Goal: Task Accomplishment & Management: Complete application form

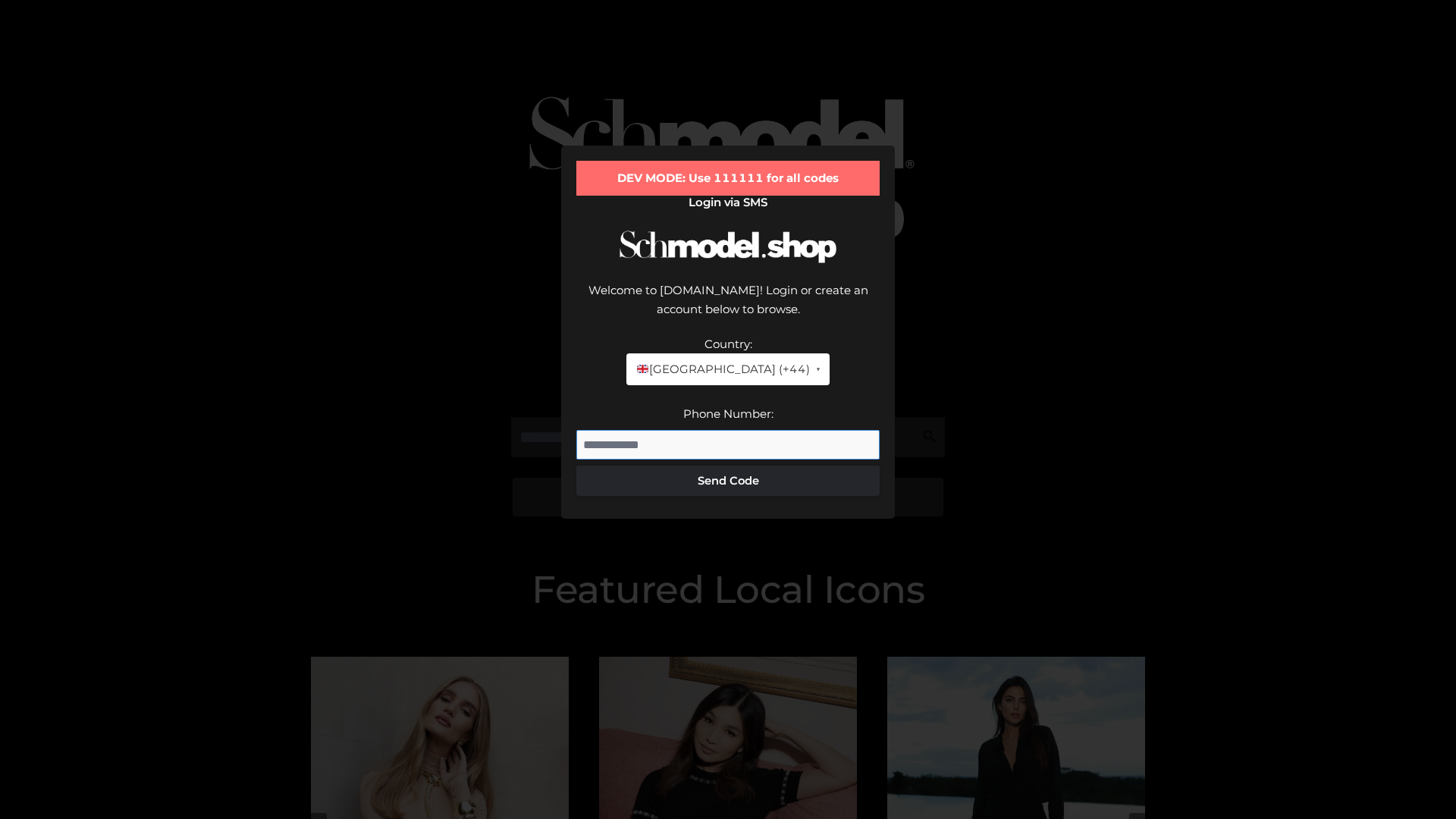
click at [728, 430] on input "Phone Number:" at bounding box center [728, 445] width 303 height 31
type input "**********"
click at [728, 466] on button "Send Code" at bounding box center [728, 481] width 303 height 31
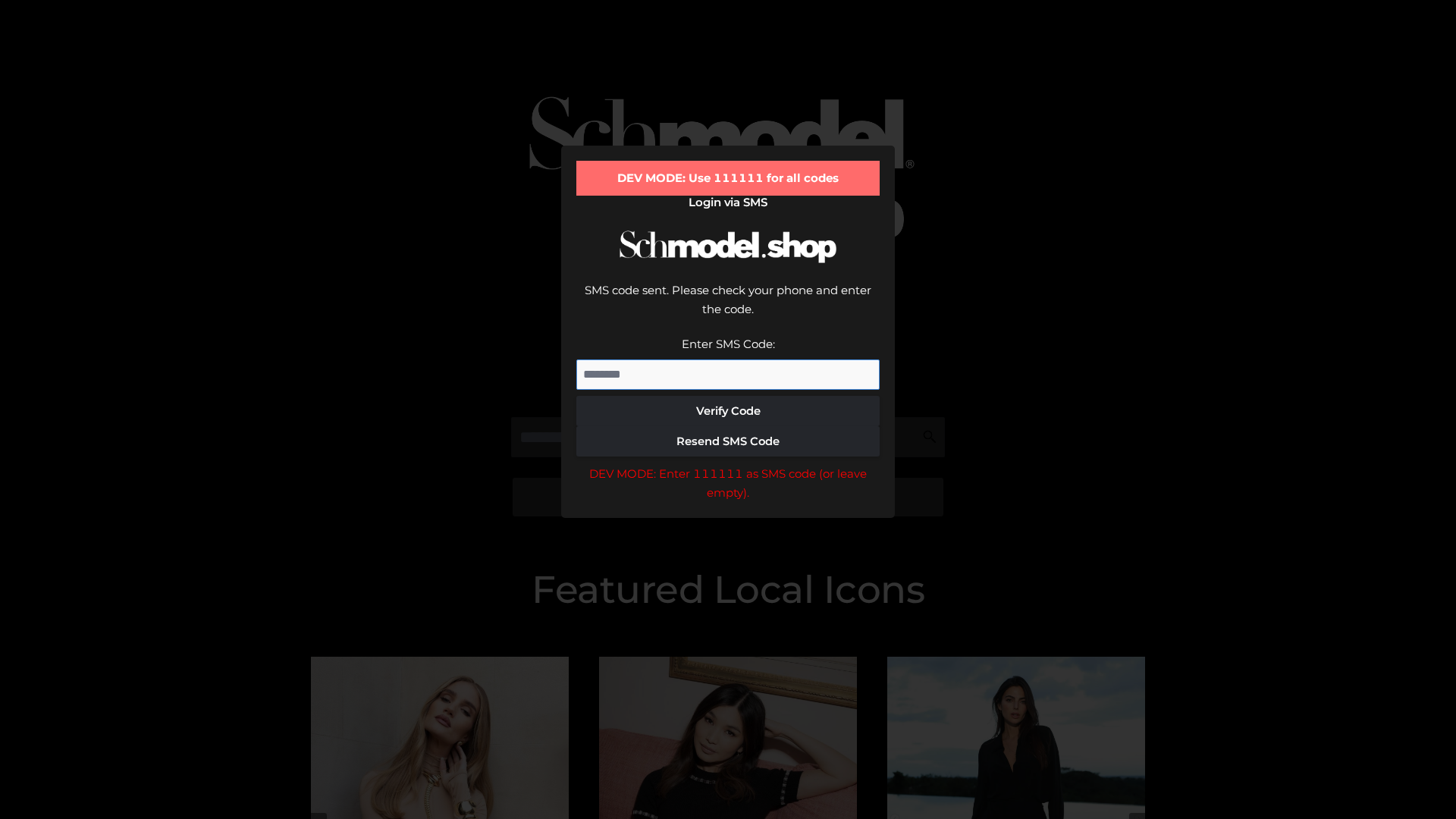
click at [728, 360] on input "Enter SMS Code:" at bounding box center [728, 375] width 303 height 31
type input "******"
click at [728, 396] on button "Verify Code" at bounding box center [728, 411] width 303 height 31
click at [728, 464] on div "DEV MODE: Enter 111111 as SMS code (or leave empty)." at bounding box center [728, 483] width 303 height 39
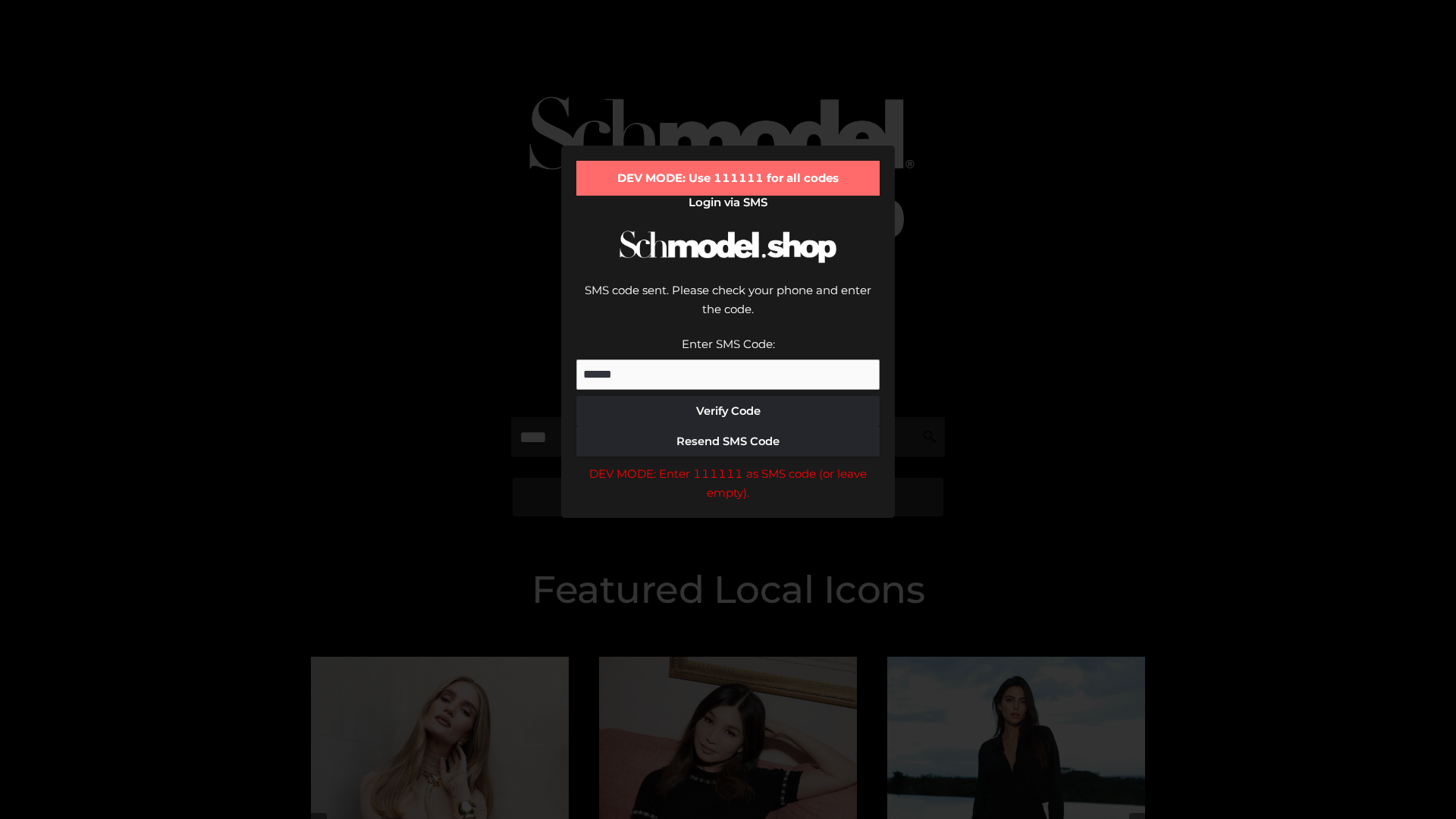
click at [728, 464] on div "DEV MODE: Enter 111111 as SMS code (or leave empty)." at bounding box center [728, 483] width 303 height 39
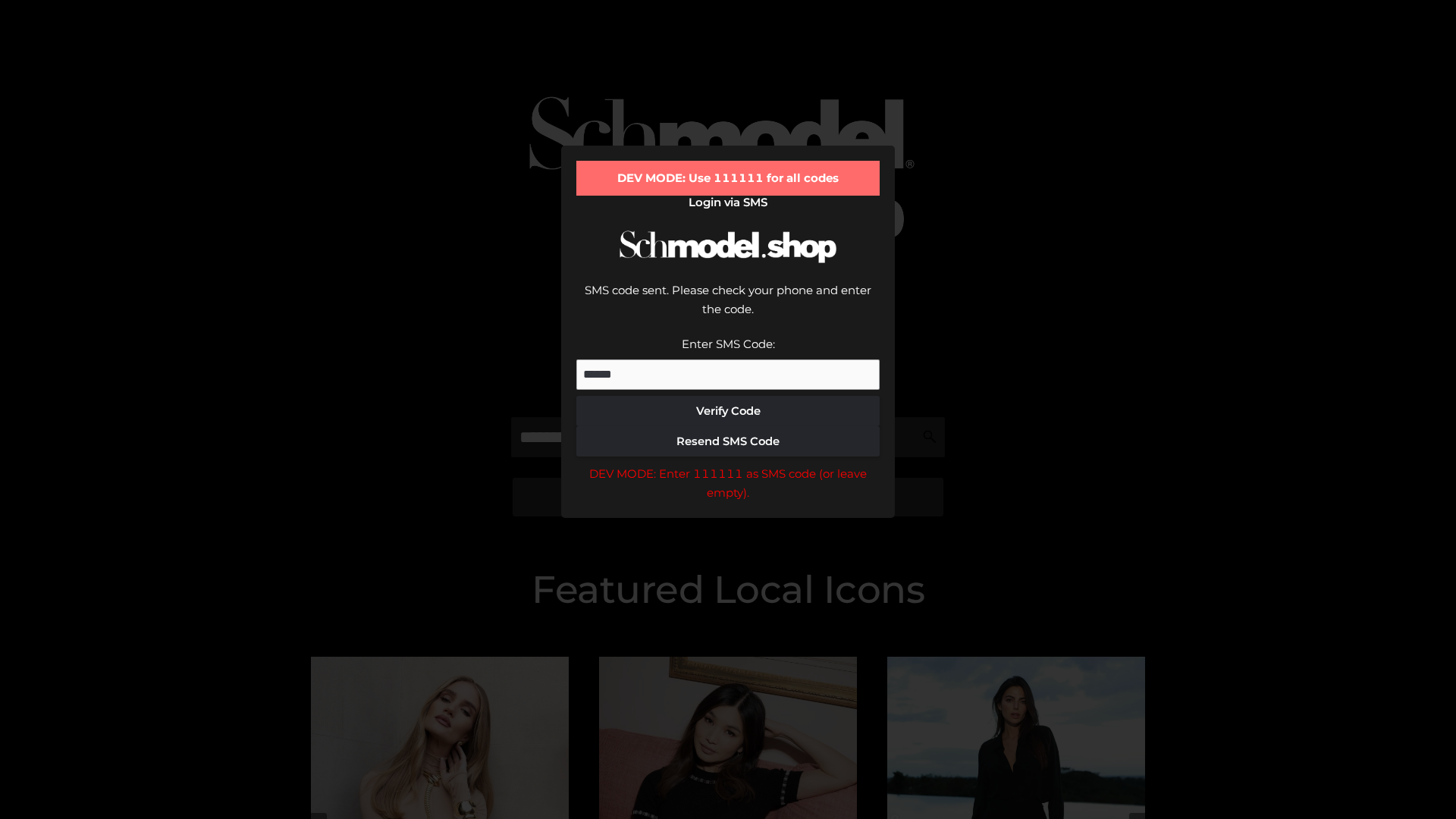
click at [728, 464] on div "DEV MODE: Enter 111111 as SMS code (or leave empty)." at bounding box center [728, 483] width 303 height 39
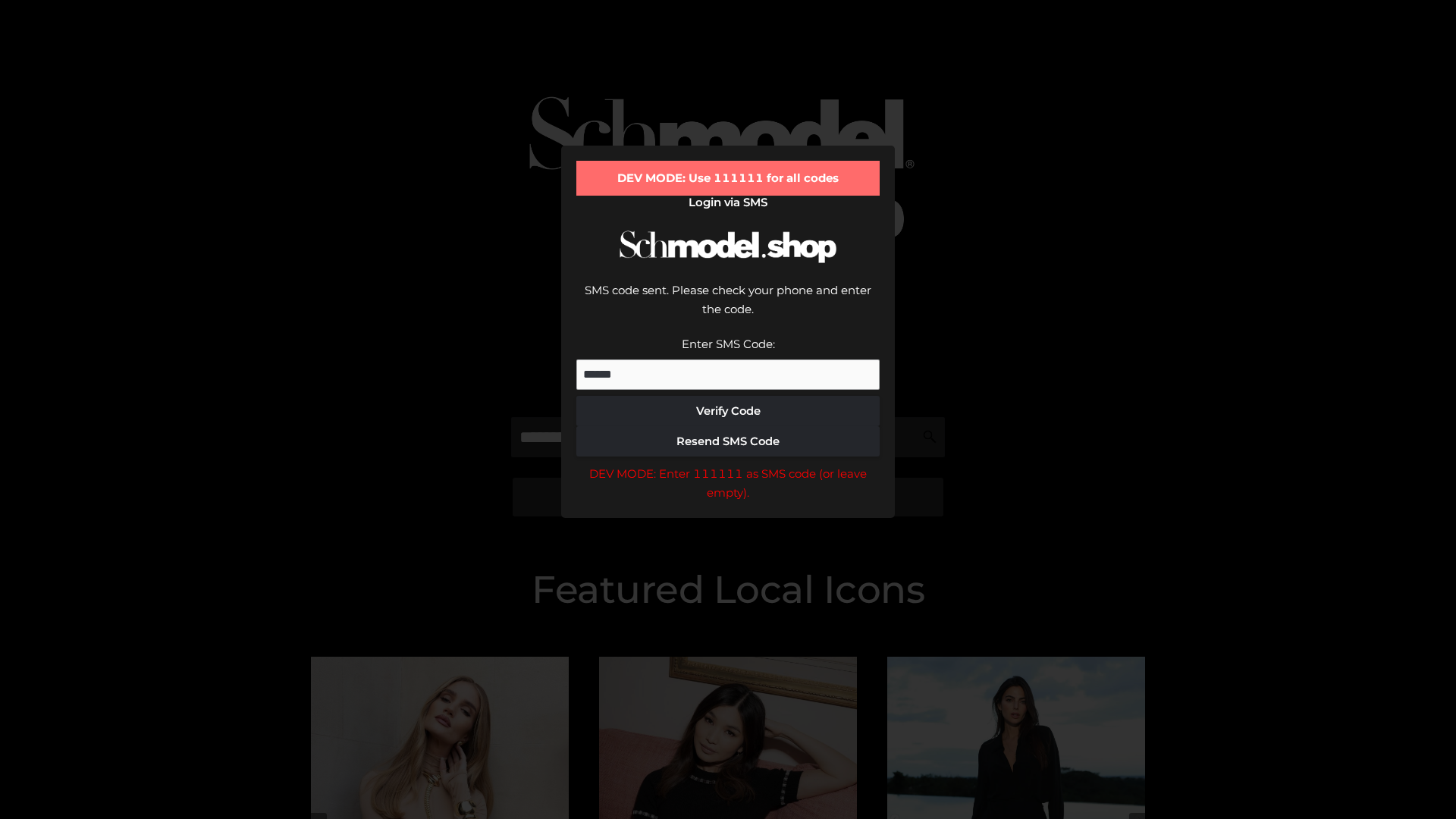
click at [728, 464] on div "DEV MODE: Enter 111111 as SMS code (or leave empty)." at bounding box center [728, 483] width 303 height 39
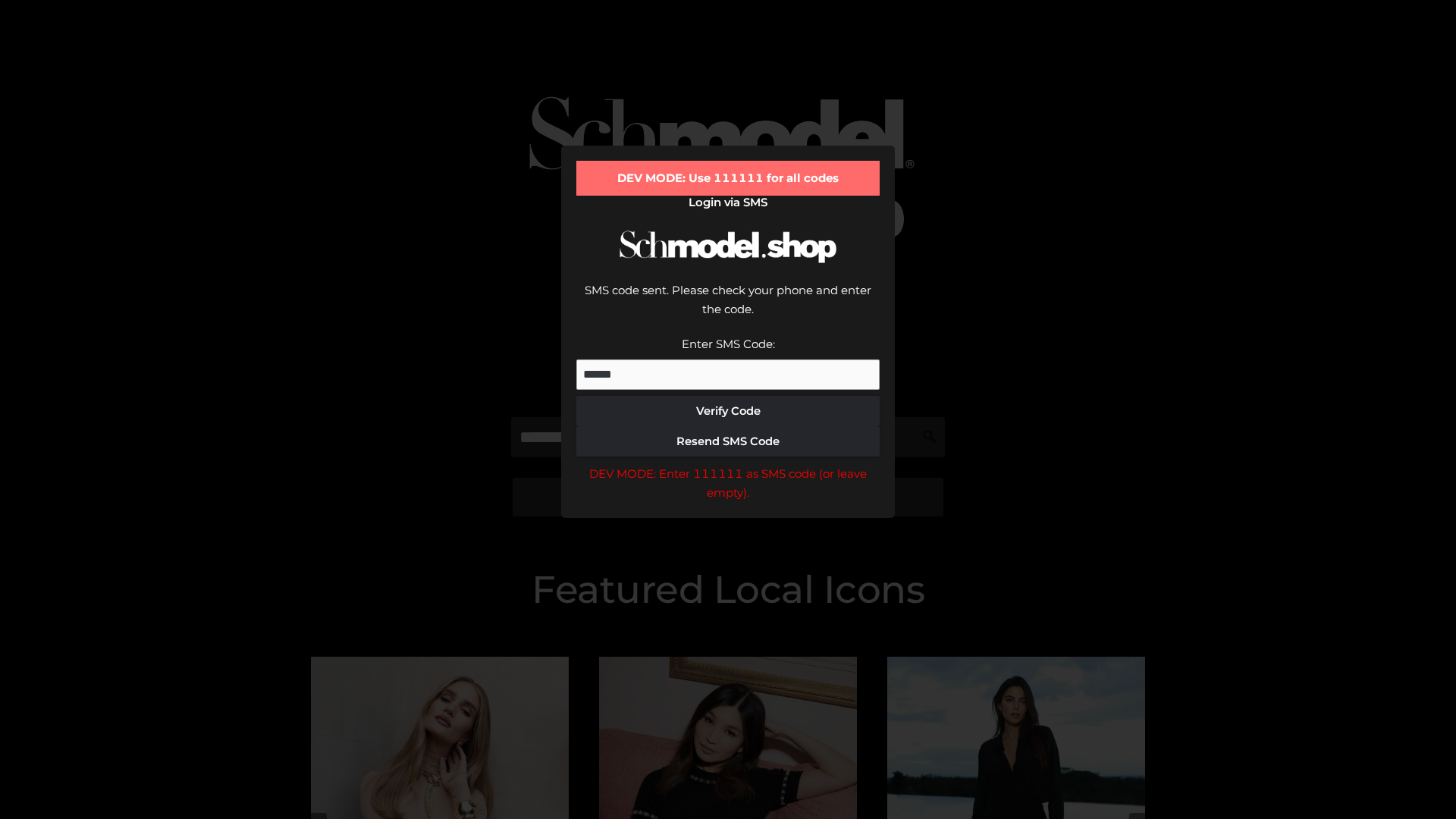
click at [728, 464] on div "DEV MODE: Enter 111111 as SMS code (or leave empty)." at bounding box center [728, 483] width 303 height 39
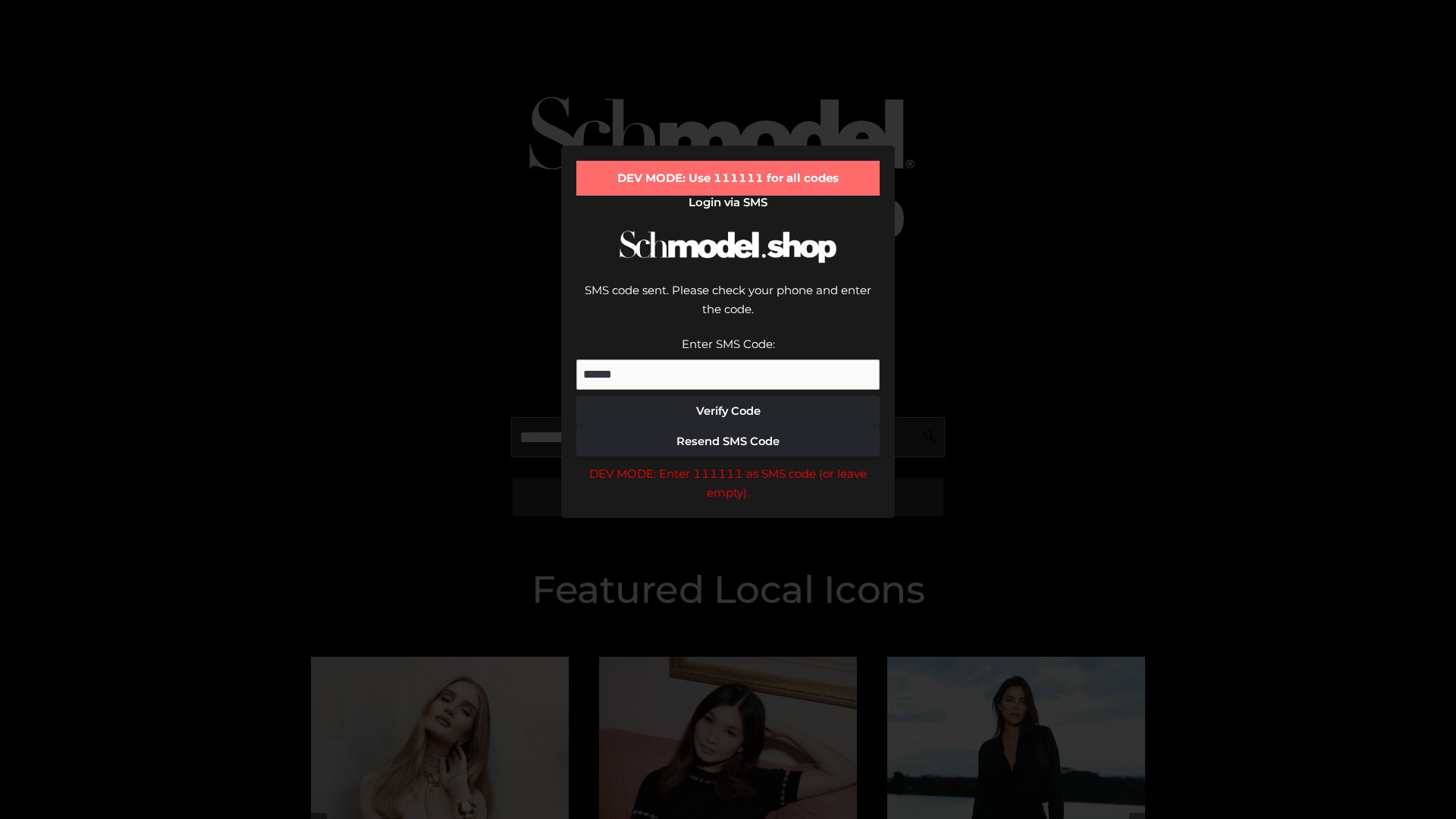
scroll to position [0, 1]
click at [728, 464] on div "DEV MODE: Enter 111111 as SMS code (or leave empty)." at bounding box center [728, 483] width 303 height 39
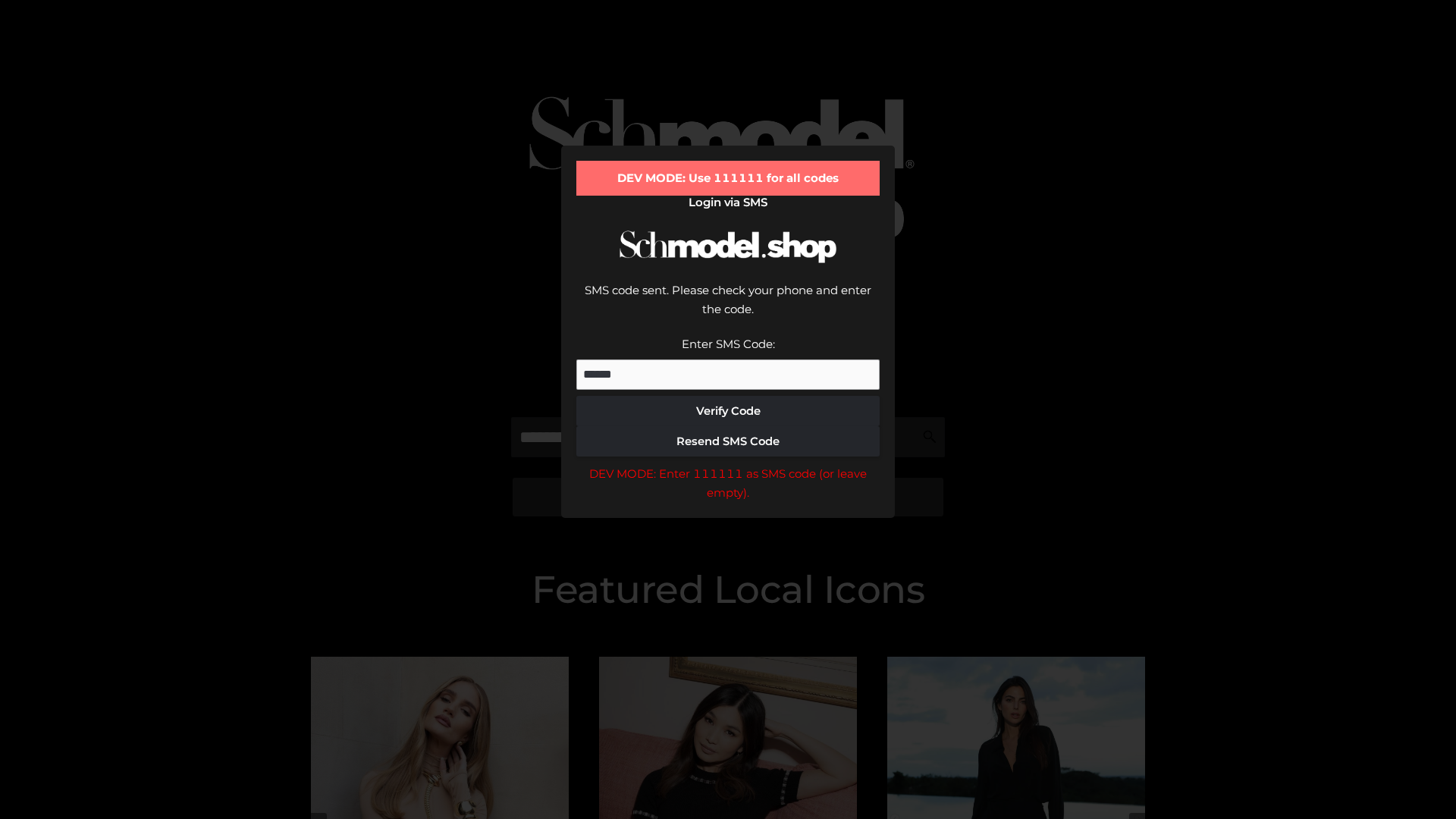
click at [728, 464] on div "DEV MODE: Enter 111111 as SMS code (or leave empty)." at bounding box center [728, 483] width 303 height 39
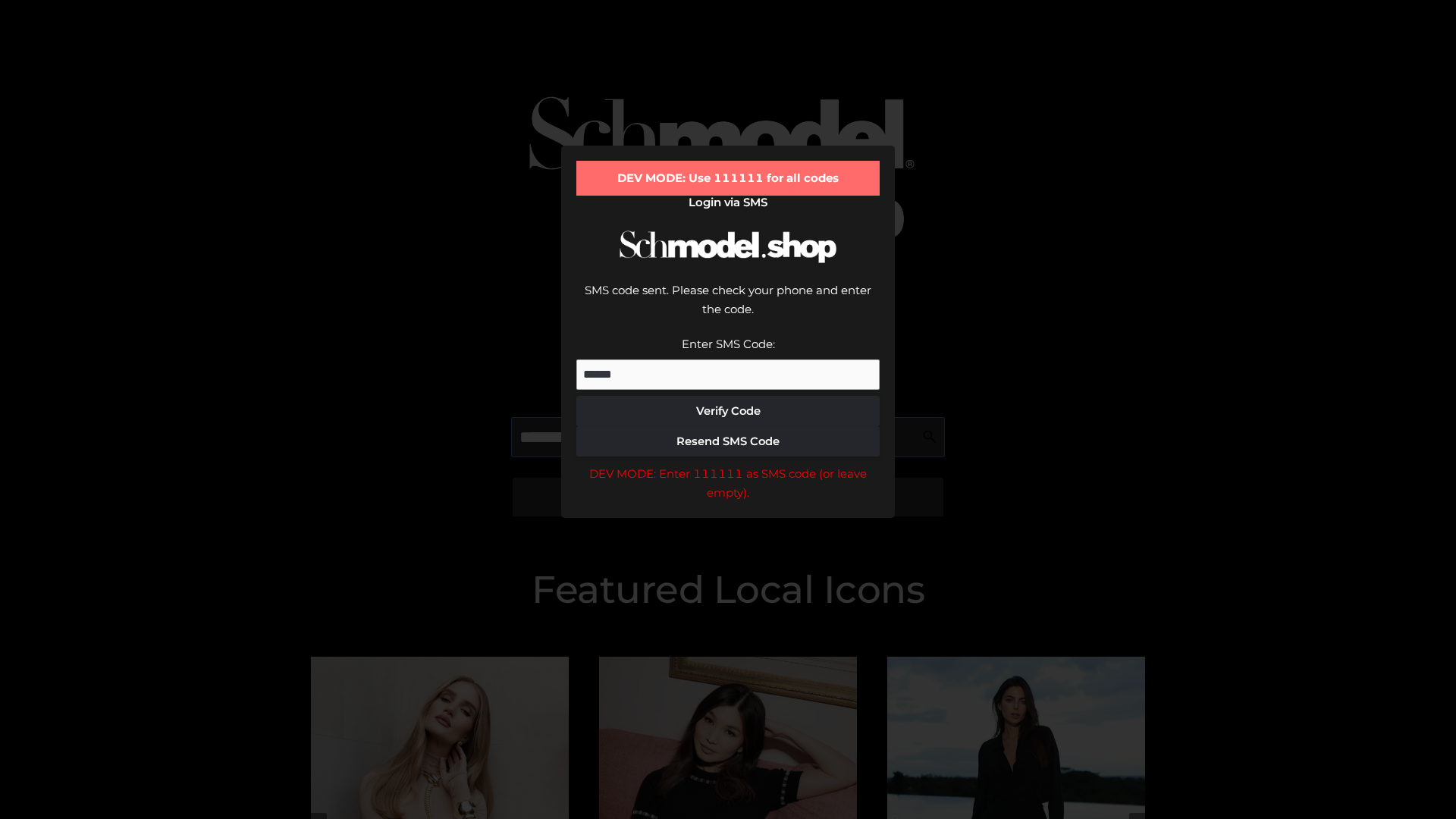
scroll to position [0, 93]
click at [728, 464] on div "DEV MODE: Enter 111111 as SMS code (or leave empty)." at bounding box center [728, 483] width 303 height 39
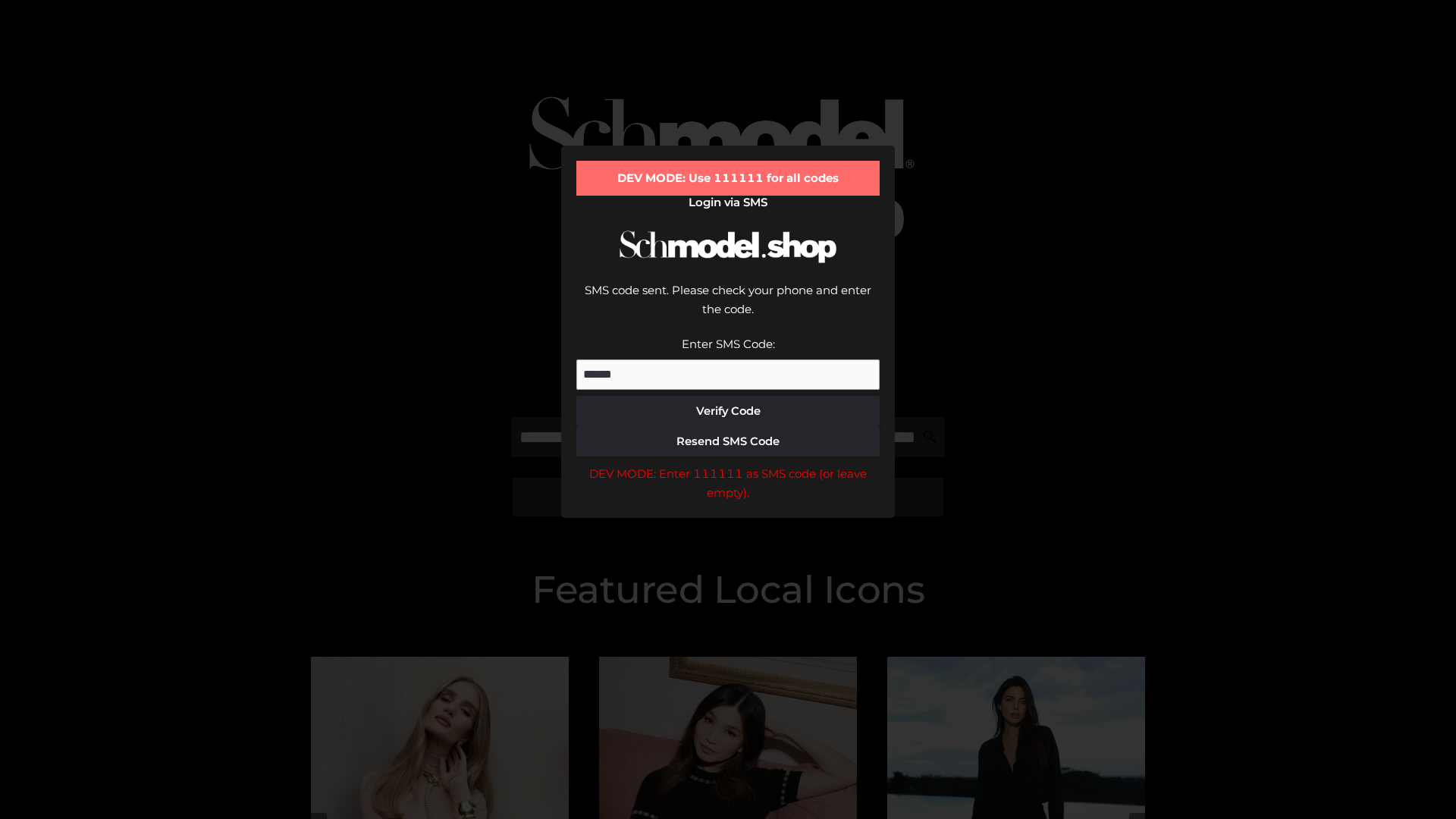
click at [728, 464] on div "DEV MODE: Enter 111111 as SMS code (or leave empty)." at bounding box center [728, 483] width 303 height 39
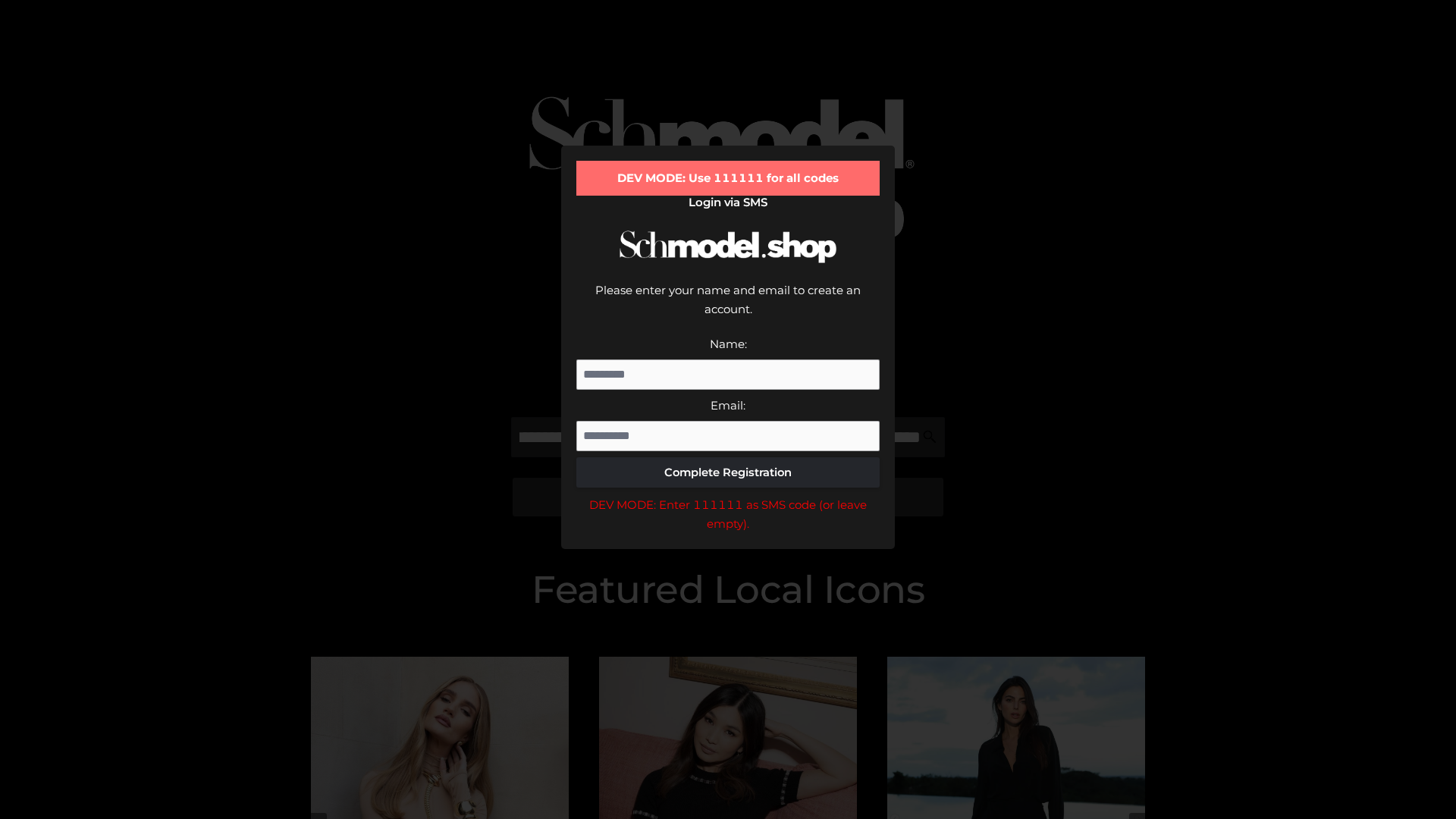
click at [728, 495] on div "DEV MODE: Enter 111111 as SMS code (or leave empty)." at bounding box center [728, 515] width 303 height 39
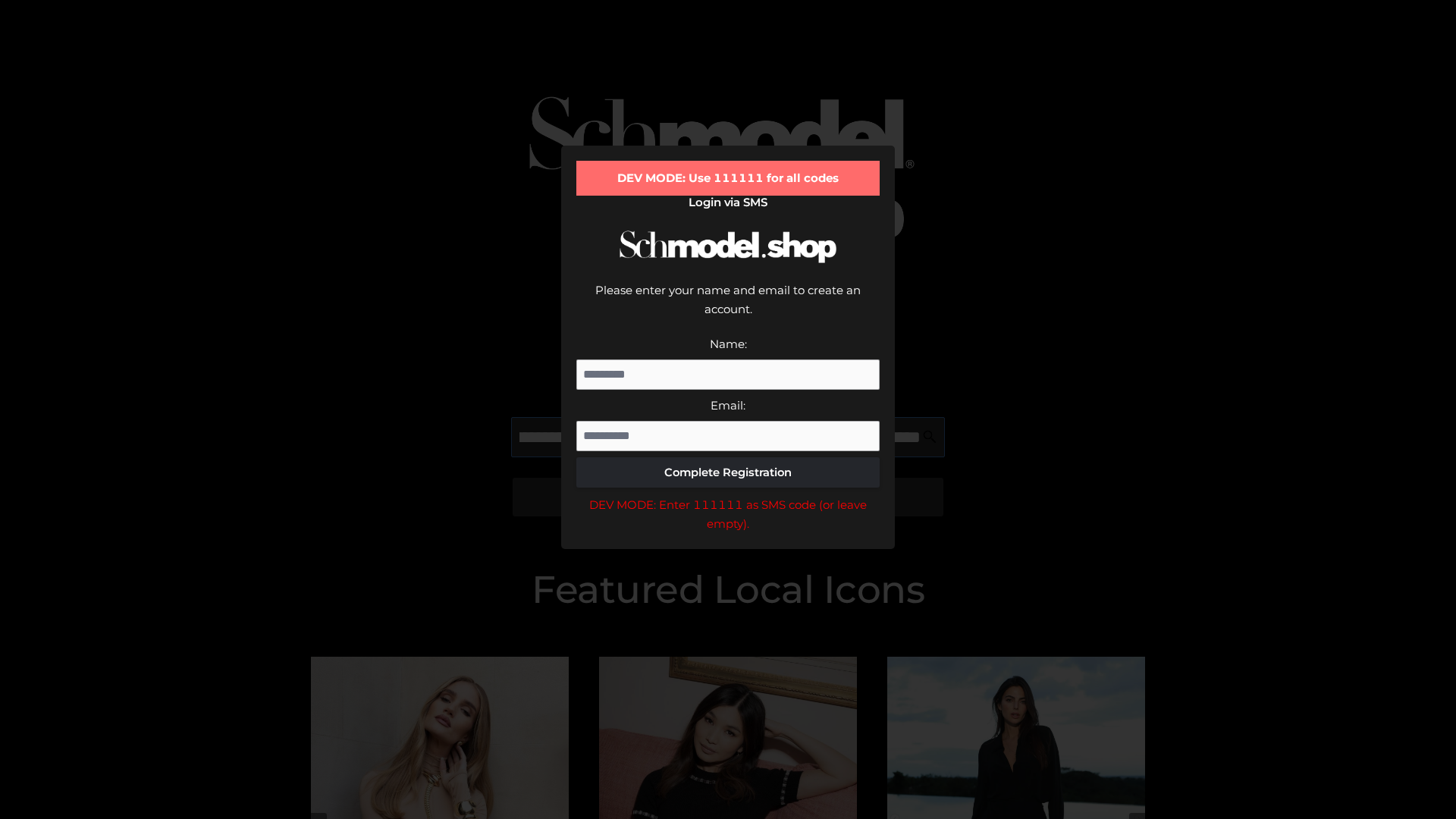
scroll to position [0, 203]
click at [728, 495] on div "DEV MODE: Enter 111111 as SMS code (or leave empty)." at bounding box center [728, 515] width 303 height 39
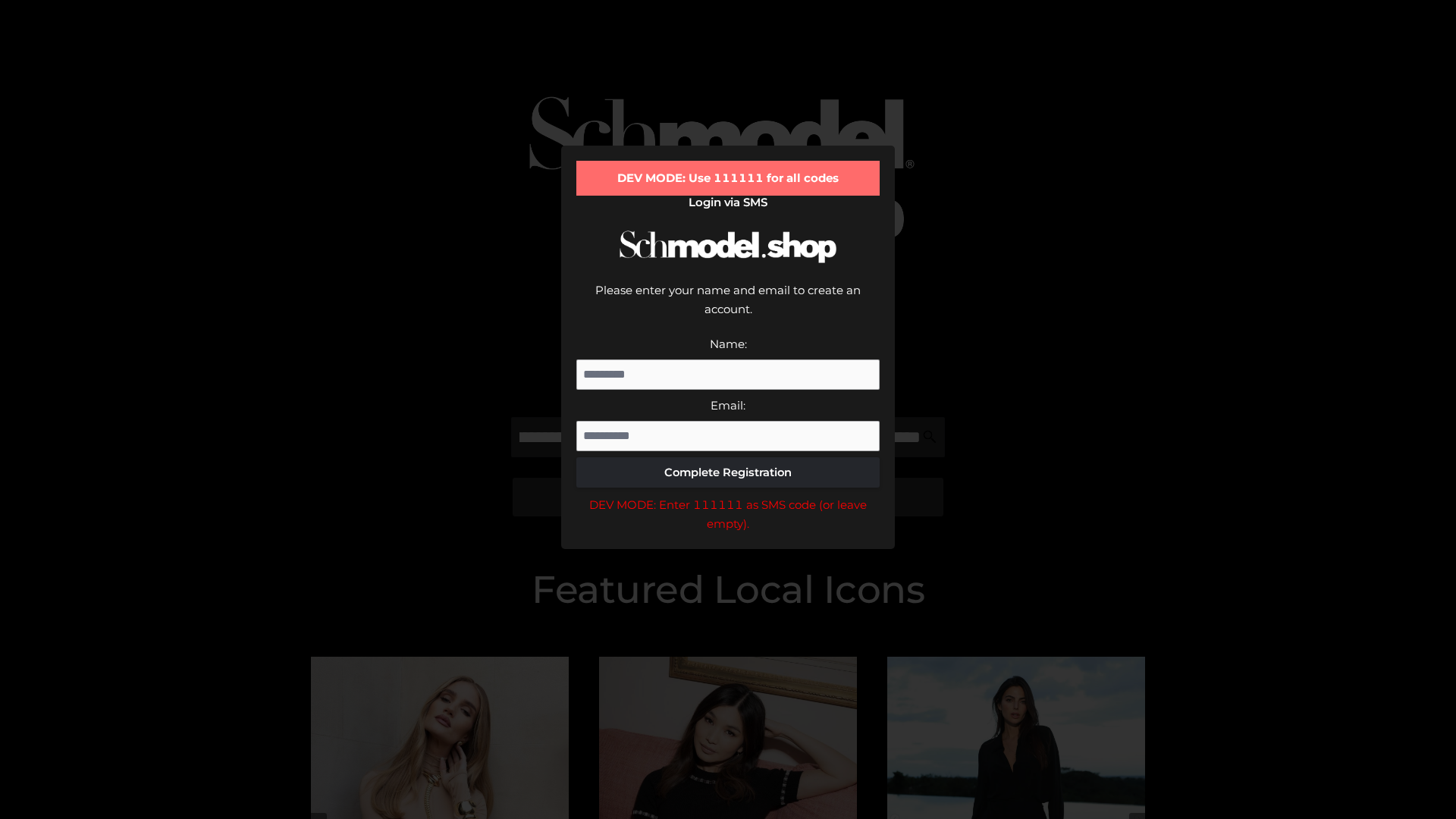
click at [728, 495] on div "DEV MODE: Enter 111111 as SMS code (or leave empty)." at bounding box center [728, 515] width 303 height 39
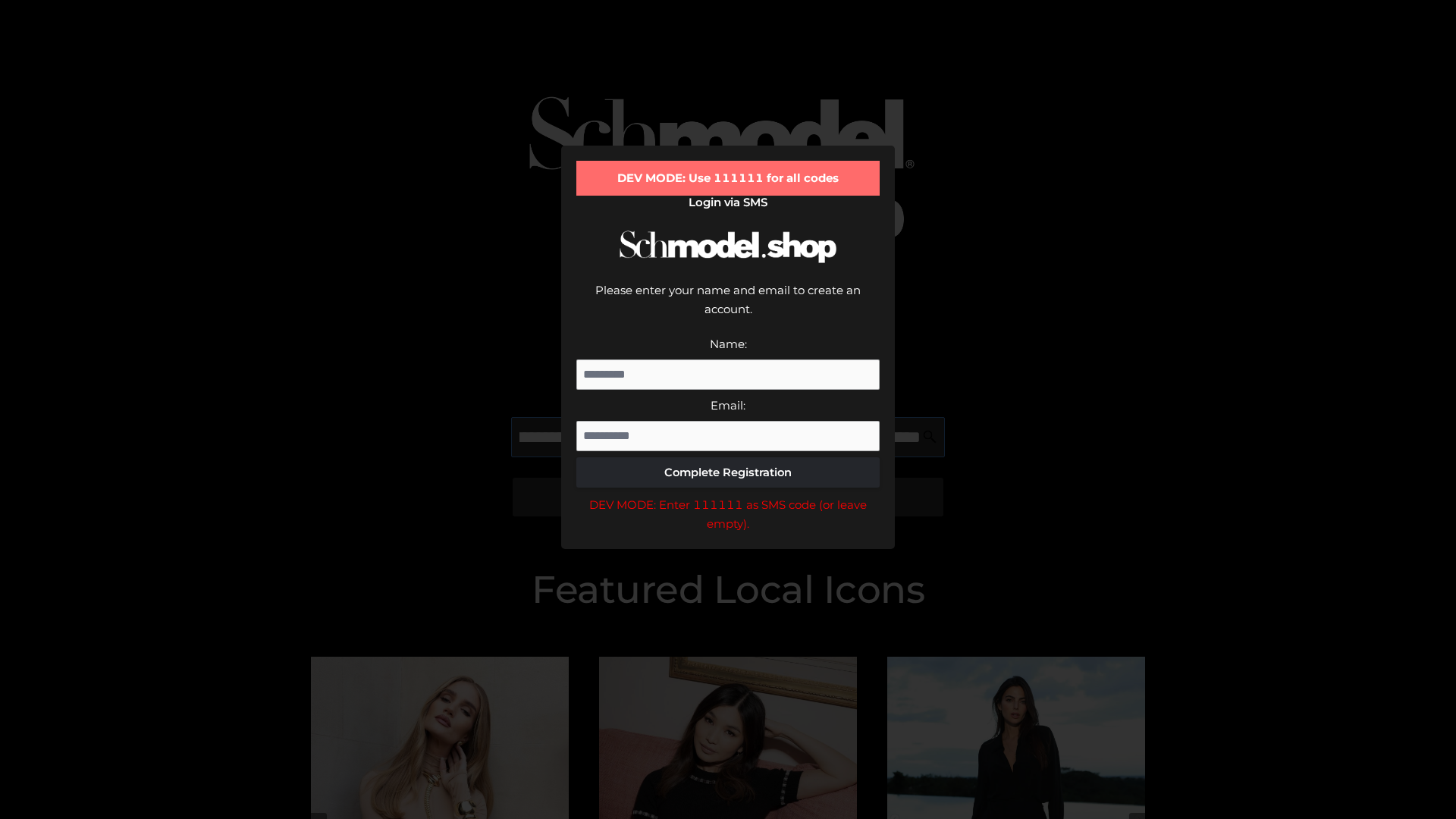
scroll to position [0, 298]
click at [728, 495] on div "DEV MODE: Enter 111111 as SMS code (or leave empty)." at bounding box center [728, 515] width 303 height 39
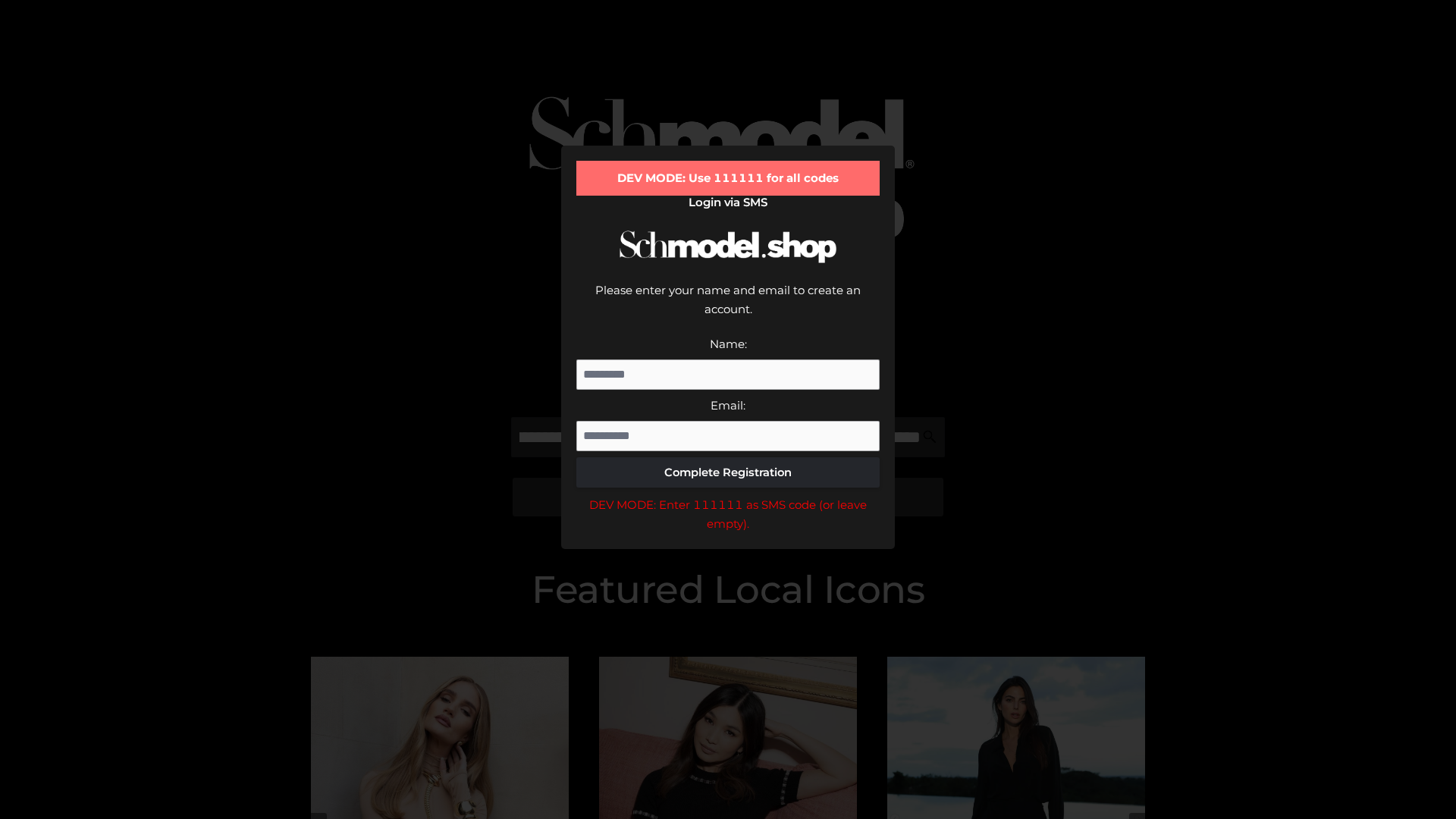
click at [728, 495] on div "DEV MODE: Enter 111111 as SMS code (or leave empty)." at bounding box center [728, 515] width 303 height 39
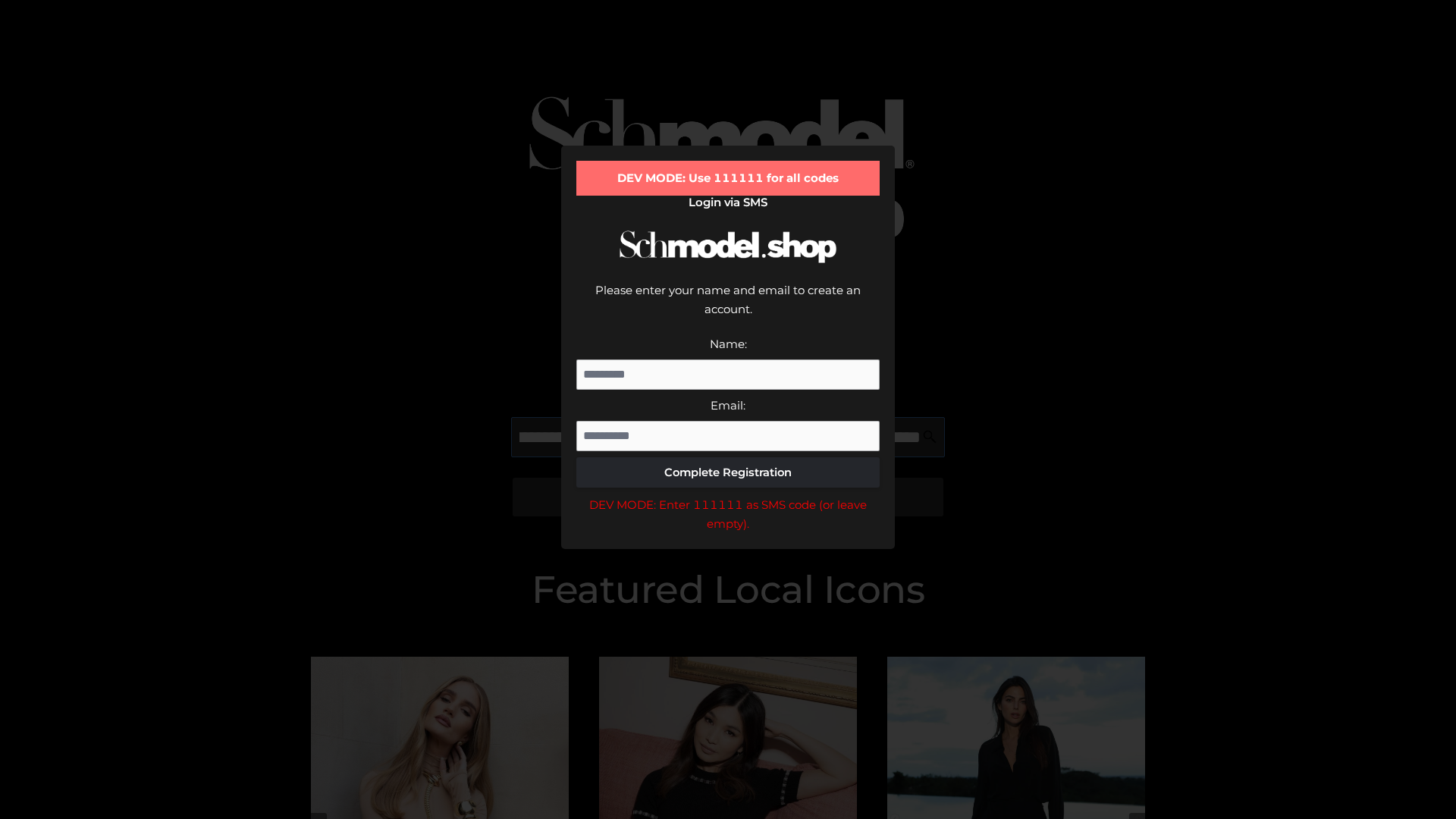
scroll to position [0, 385]
click at [728, 495] on div "DEV MODE: Enter 111111 as SMS code (or leave empty)." at bounding box center [728, 515] width 303 height 39
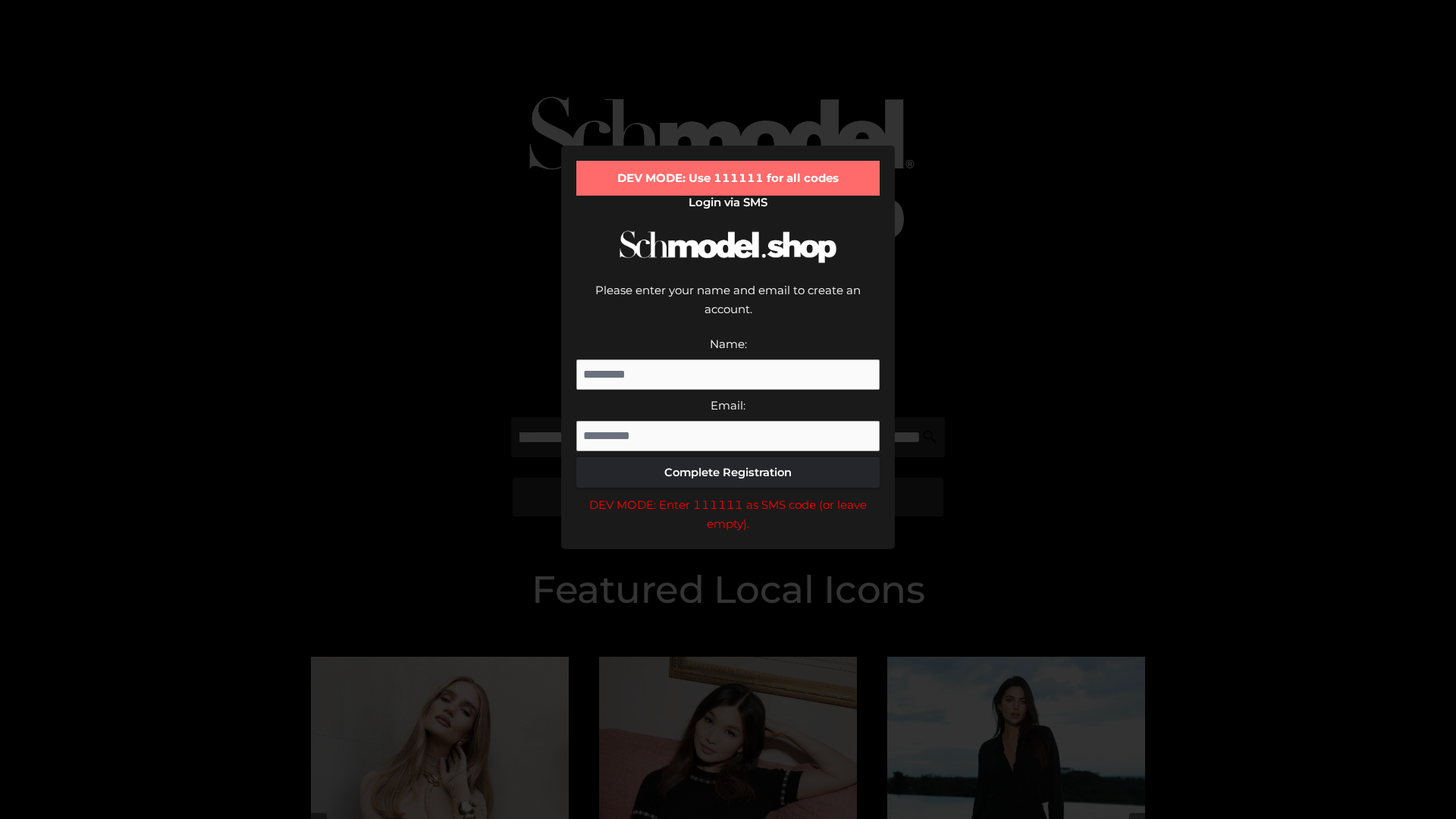
click at [728, 495] on div "DEV MODE: Enter 111111 as SMS code (or leave empty)." at bounding box center [728, 515] width 303 height 39
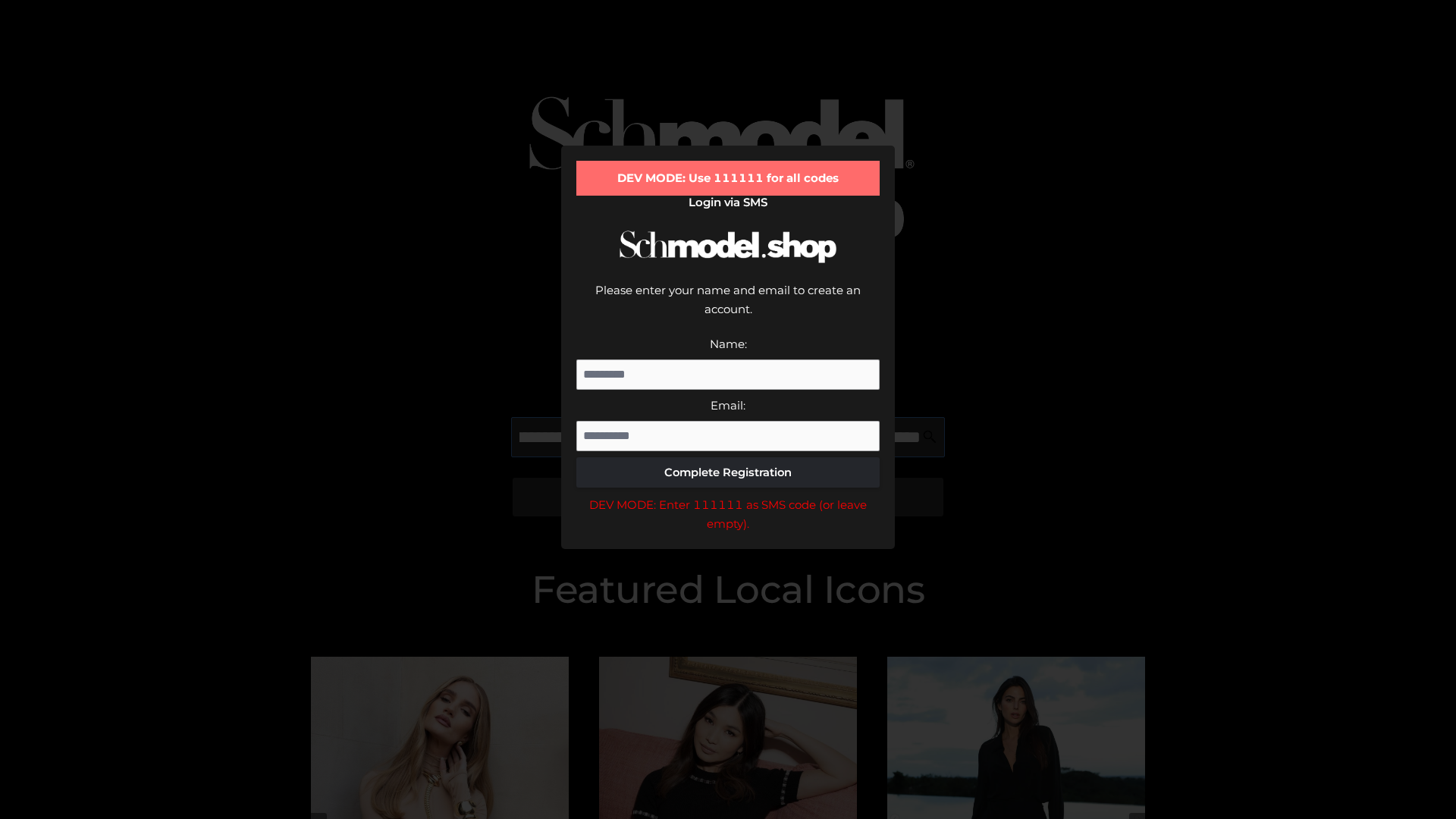
scroll to position [0, 477]
click at [728, 495] on div "DEV MODE: Enter 111111 as SMS code (or leave empty)." at bounding box center [728, 515] width 303 height 39
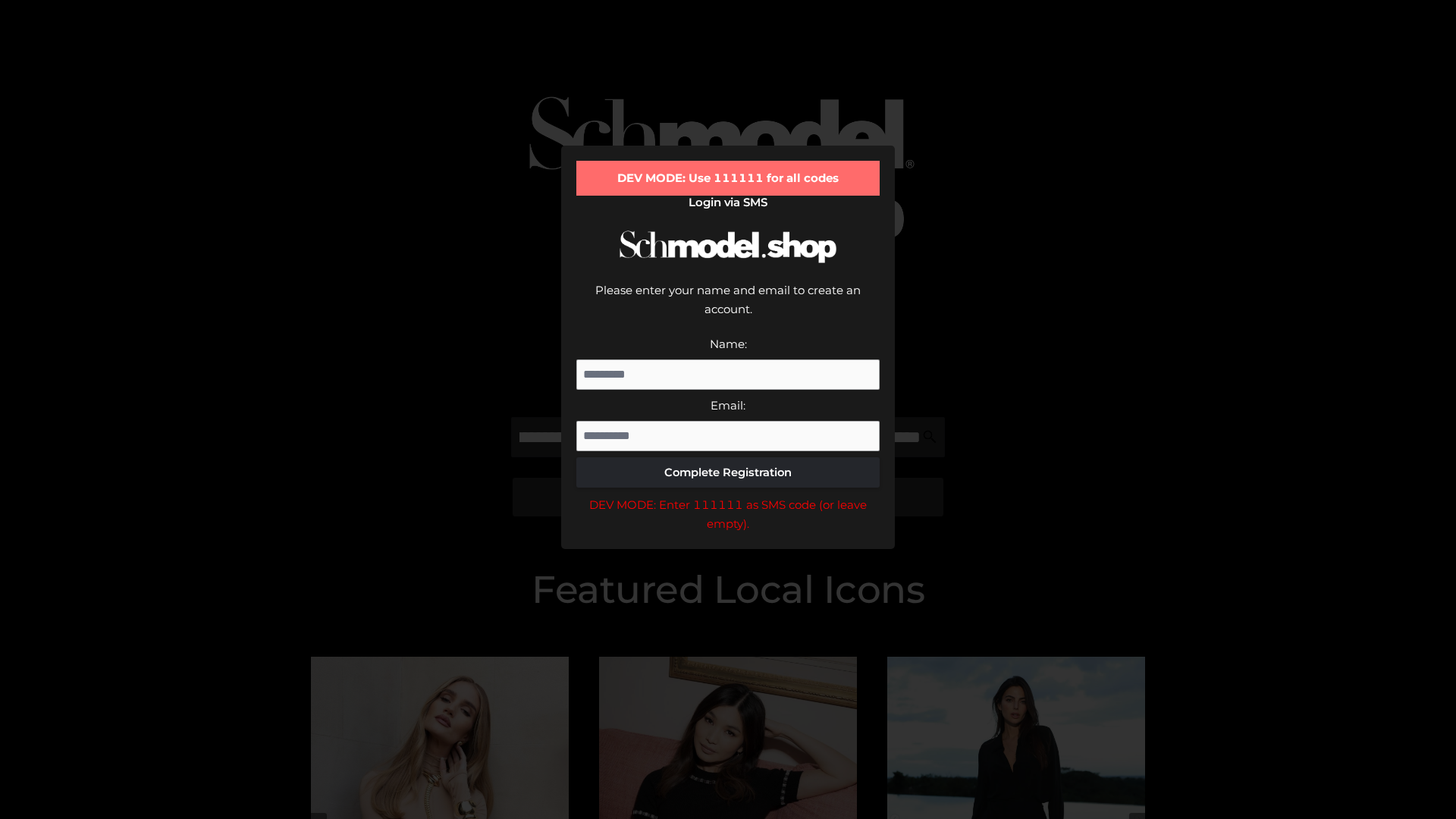
click at [728, 495] on div "DEV MODE: Enter 111111 as SMS code (or leave empty)." at bounding box center [728, 515] width 303 height 39
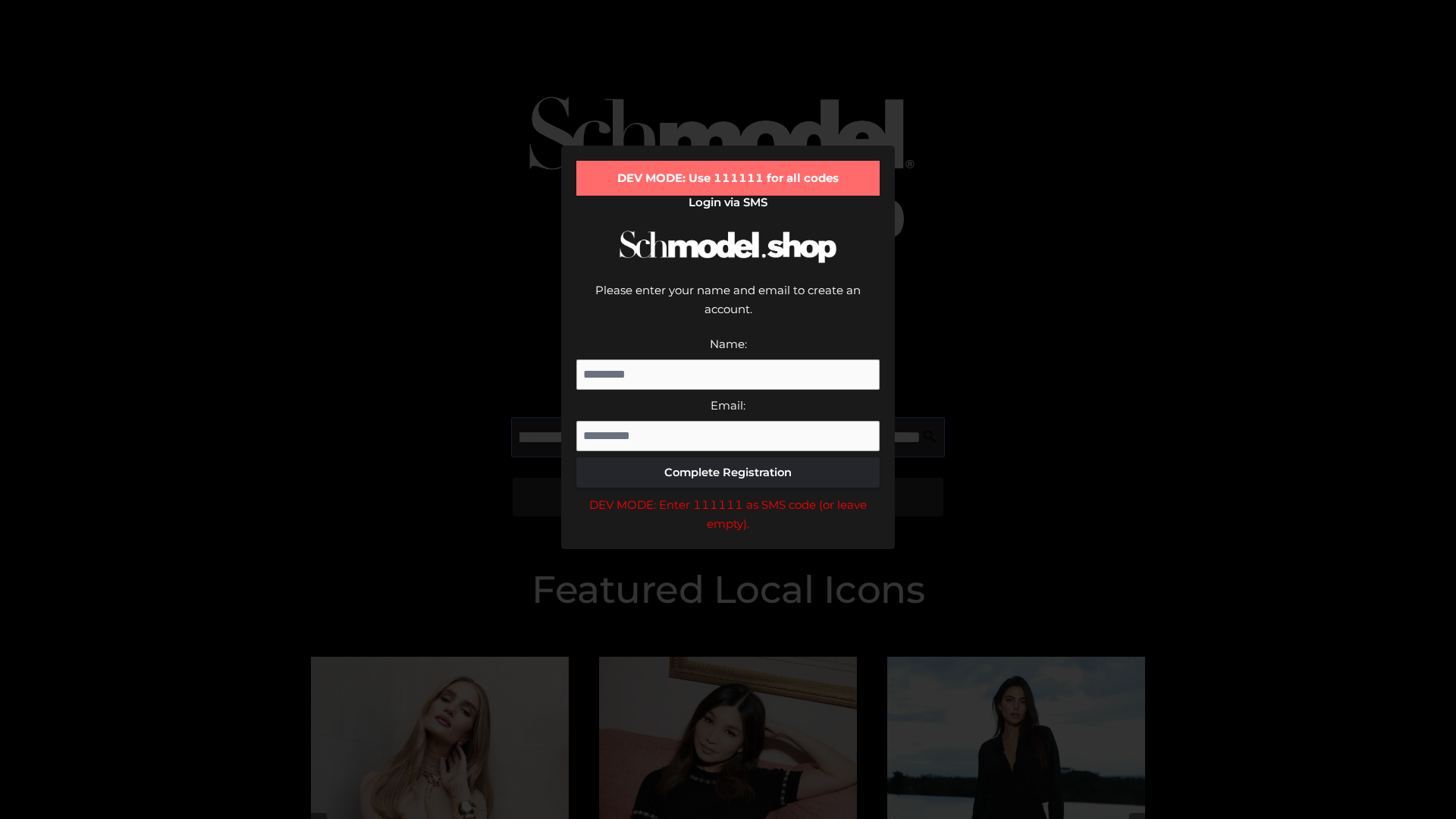
scroll to position [0, 572]
click at [728, 495] on div "DEV MODE: Enter 111111 as SMS code (or leave empty)." at bounding box center [728, 515] width 303 height 39
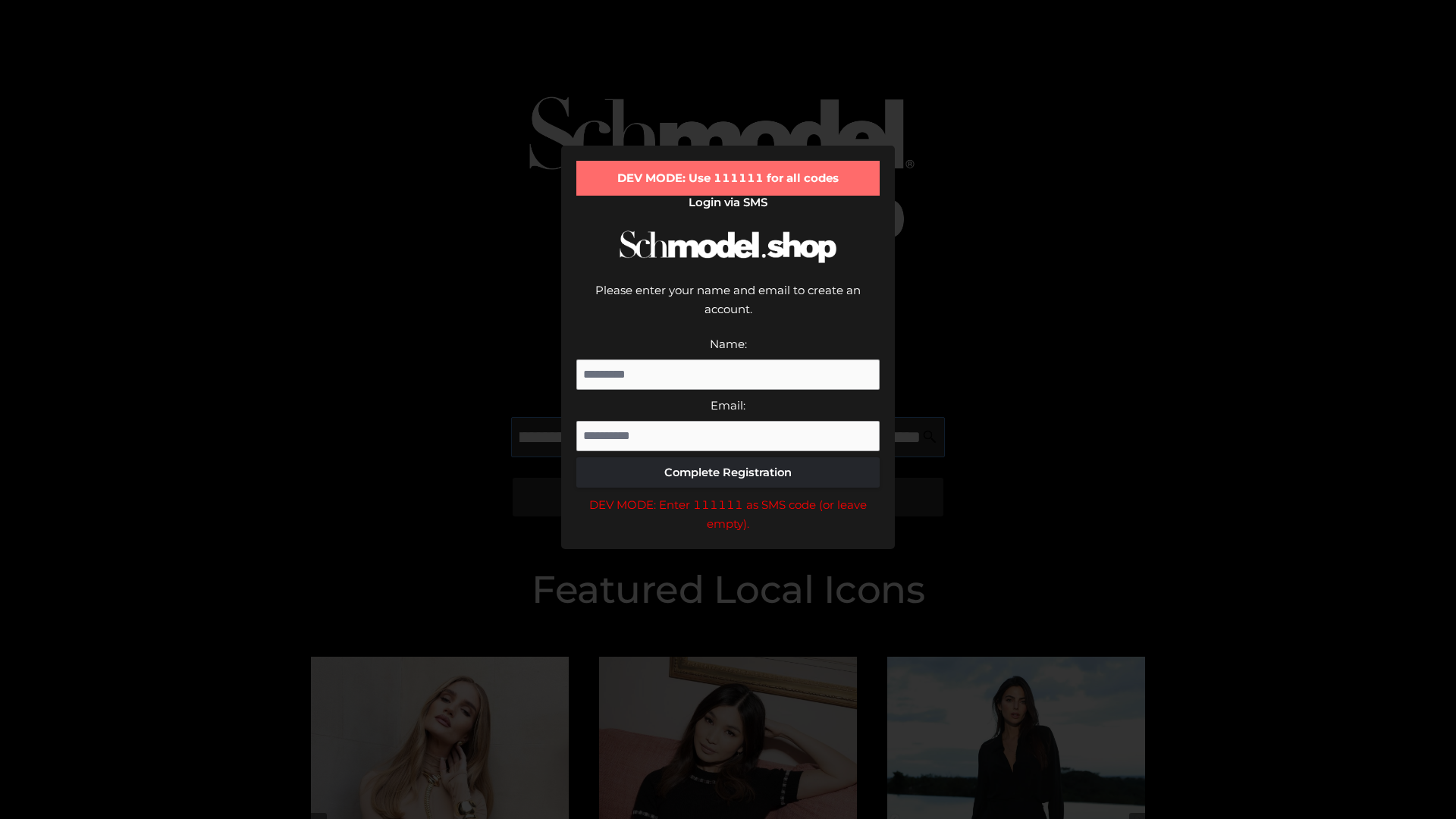
type input "**********"
